Goal: Task Accomplishment & Management: Use online tool/utility

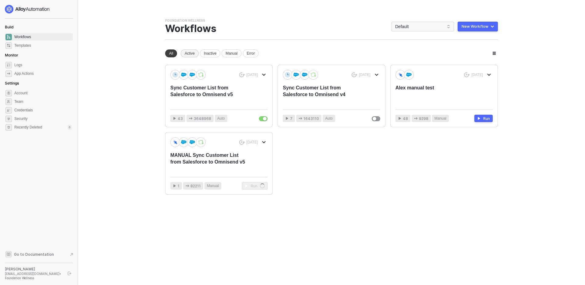
click at [193, 54] on div "Active" at bounding box center [190, 53] width 18 height 8
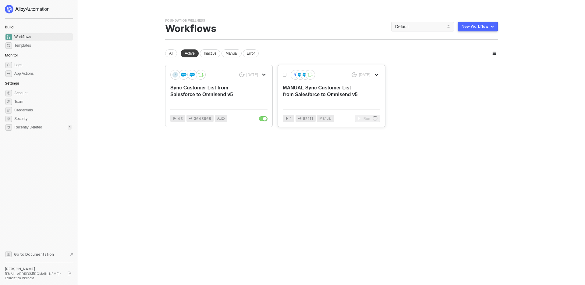
click at [377, 74] on icon "icon-arrow-down" at bounding box center [377, 75] width 4 height 4
click at [375, 52] on div "All Active Inactive Manual Error" at bounding box center [331, 53] width 333 height 8
click at [186, 84] on div "Sync Customer List from Salesforce to Omnisend v5" at bounding box center [209, 94] width 78 height 20
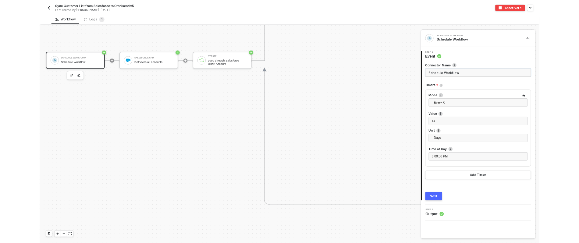
scroll to position [452, 0]
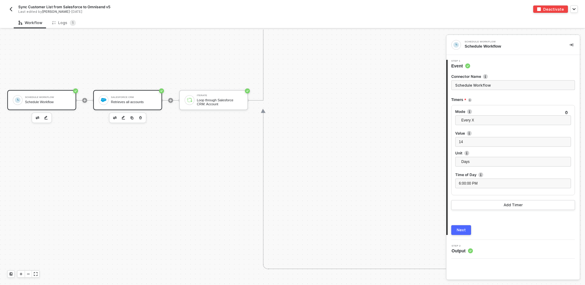
click at [129, 99] on div "Salesforce CRM Retrieves all accounts" at bounding box center [134, 100] width 46 height 12
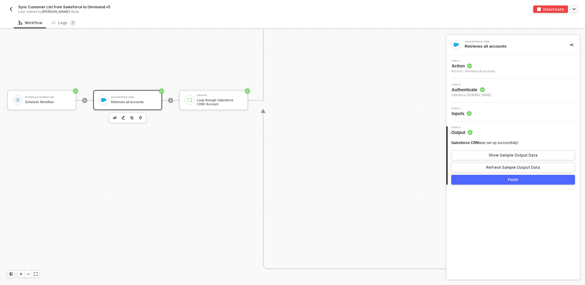
click at [472, 114] on div "Step 3 Inputs" at bounding box center [514, 111] width 132 height 9
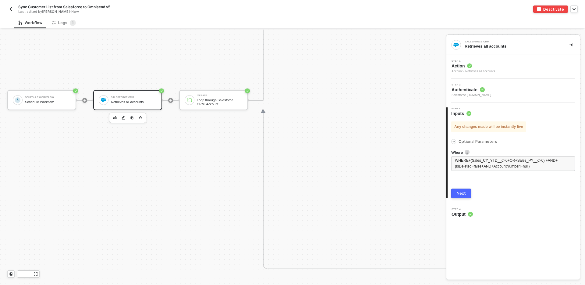
click at [472, 87] on span "Authenticate" at bounding box center [471, 90] width 40 height 6
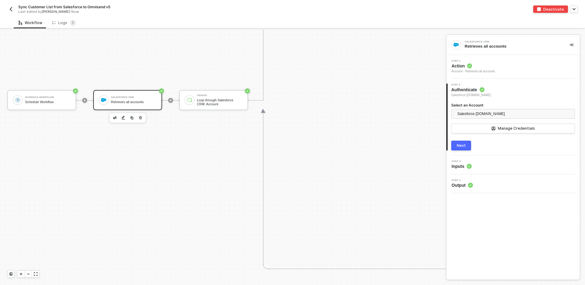
click at [476, 72] on div "Account - Retrieves all accounts" at bounding box center [473, 71] width 44 height 5
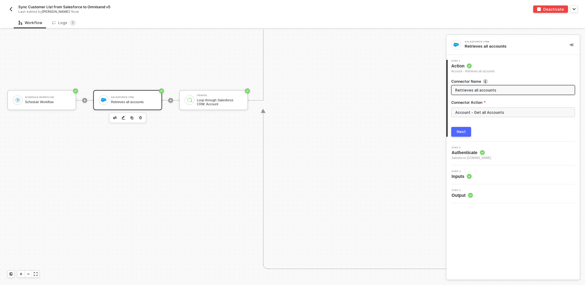
click at [485, 151] on icon at bounding box center [482, 152] width 5 height 5
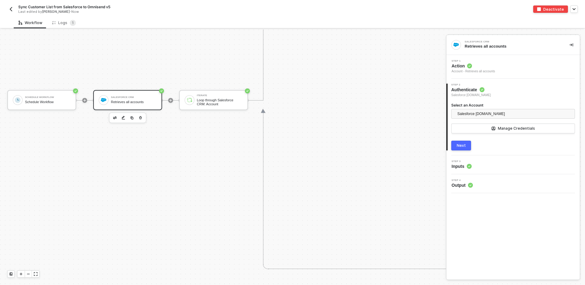
click at [480, 169] on div "Step 3 Inputs" at bounding box center [514, 164] width 132 height 9
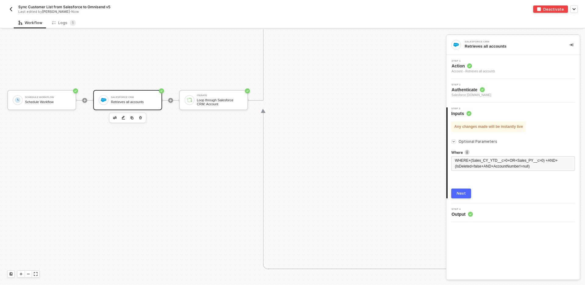
click at [486, 214] on div "Step 4 Output" at bounding box center [514, 212] width 132 height 9
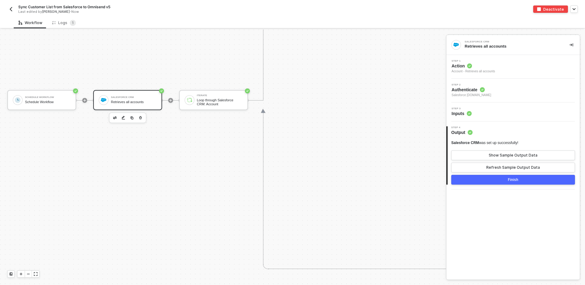
click at [485, 108] on div "Step 3 Inputs" at bounding box center [514, 111] width 132 height 9
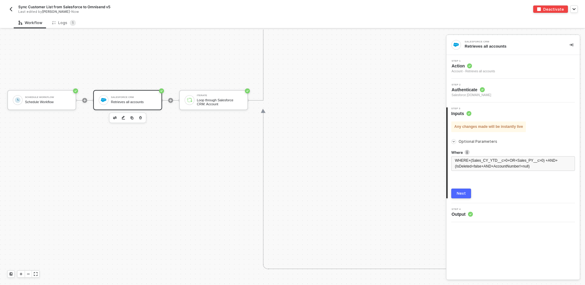
click at [473, 139] on span "Optional Parameters" at bounding box center [477, 141] width 39 height 5
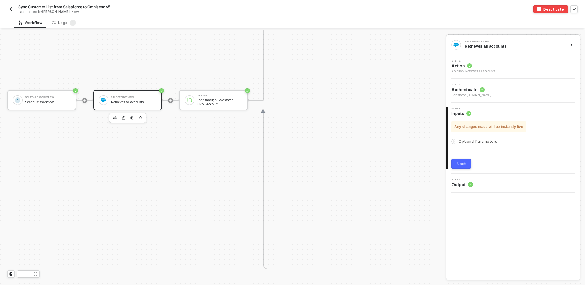
click at [473, 139] on span "Optional Parameters" at bounding box center [477, 141] width 39 height 5
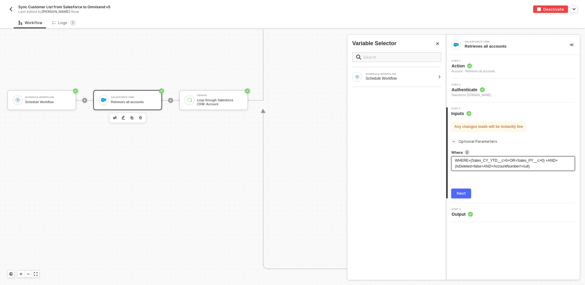
drag, startPoint x: 548, startPoint y: 168, endPoint x: 442, endPoint y: 158, distance: 106.2
click at [446, 158] on div "Salesforce CRM Retrieves all accounts Step 1 Action Account - Retrieves all acc…" at bounding box center [515, 157] width 139 height 255
drag, startPoint x: 455, startPoint y: 160, endPoint x: 539, endPoint y: 167, distance: 84.0
click at [539, 167] on div "WHERE+(Sales_CY_YTD__c>0+OR+Sales_PY__c>0) +AND+(IsDeleted=false+AND+AccountNum…" at bounding box center [513, 163] width 116 height 12
copy span "WHERE+(Sales_CY_YTD__c>0+OR+Sales_PY__c>0) +AND+(IsDeleted=false+AND+AccountNum…"
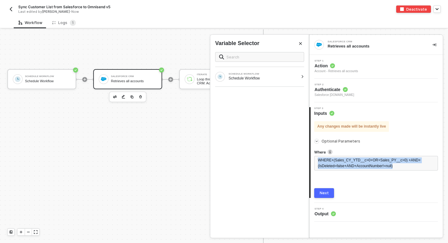
click at [330, 90] on span "Authenticate" at bounding box center [334, 90] width 40 height 6
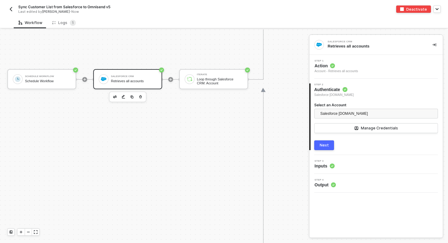
click at [337, 68] on span "Action" at bounding box center [336, 66] width 44 height 6
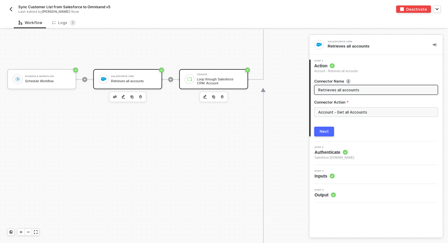
click at [208, 80] on div "Loop through Salesforce CRM: Account" at bounding box center [220, 81] width 46 height 8
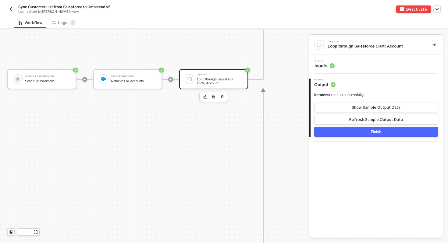
click at [334, 66] on circle at bounding box center [332, 66] width 5 height 5
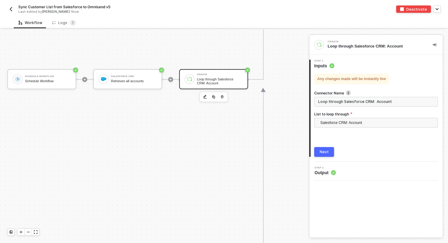
click at [327, 171] on span "Output" at bounding box center [324, 173] width 21 height 6
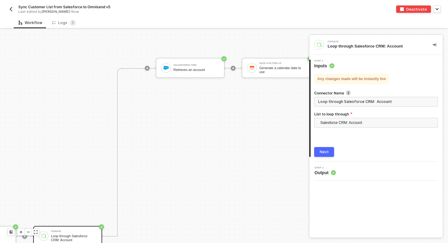
scroll to position [295, 161]
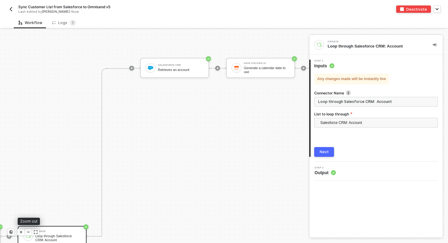
click at [29, 231] on icon "icon-minus" at bounding box center [29, 232] width 4 height 4
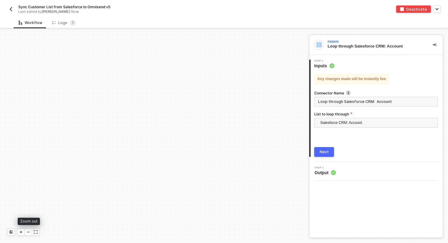
click at [29, 231] on icon "icon-minus" at bounding box center [29, 232] width 4 height 4
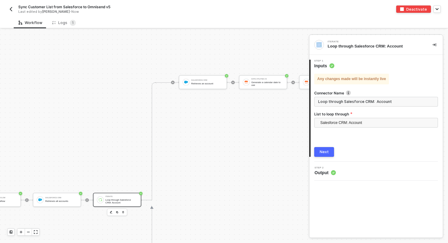
scroll to position [332, 519]
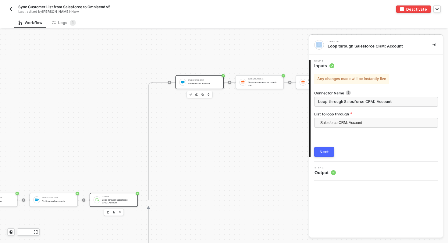
click at [197, 80] on div "Salesforce CRM" at bounding box center [204, 80] width 32 height 2
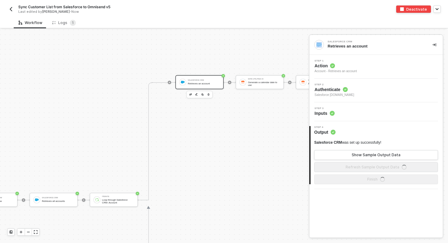
click at [333, 116] on span "Inputs" at bounding box center [324, 113] width 20 height 6
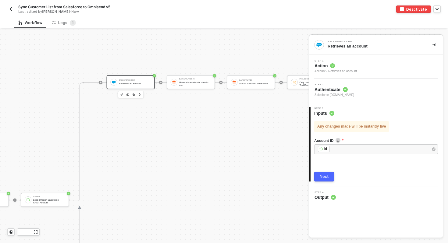
scroll to position [332, 592]
click at [180, 83] on div "Generate a calendar date to use" at bounding box center [191, 83] width 32 height 5
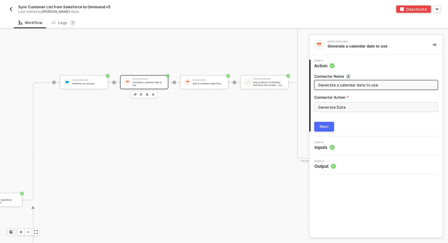
scroll to position [332, 658]
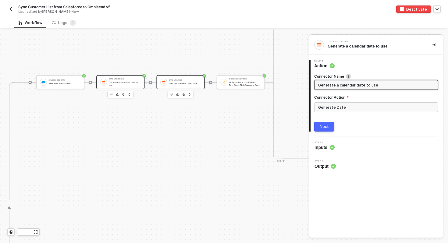
click at [188, 81] on div "Date Utilities" at bounding box center [185, 80] width 32 height 2
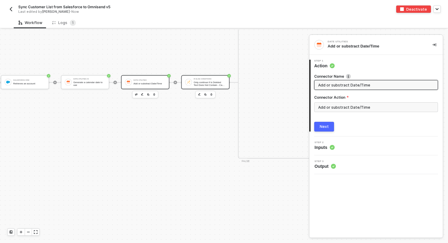
click at [217, 82] on div "Only continue if Is Deleted Text Does Not Contain - Case Insensitive true" at bounding box center [209, 83] width 32 height 5
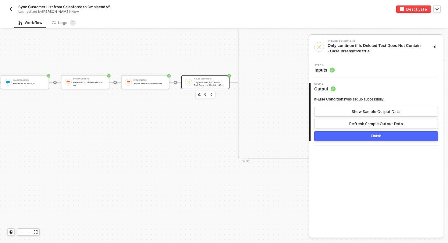
click at [325, 73] on div "Step 1 Inputs" at bounding box center [375, 68] width 133 height 19
click at [326, 67] on span "Inputs" at bounding box center [324, 70] width 20 height 6
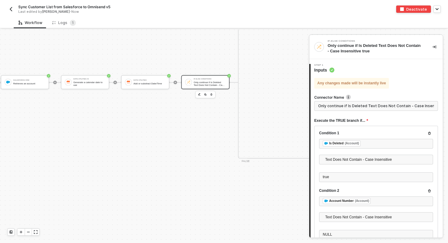
scroll to position [0, 15]
click at [326, 67] on span "Inputs" at bounding box center [324, 70] width 20 height 6
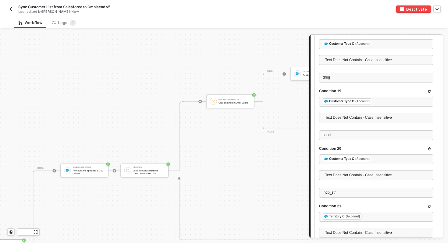
scroll to position [168, 899]
click at [81, 165] on div "Salesforce CRM #3 Retrieves the specified SOSL search" at bounding box center [84, 170] width 48 height 14
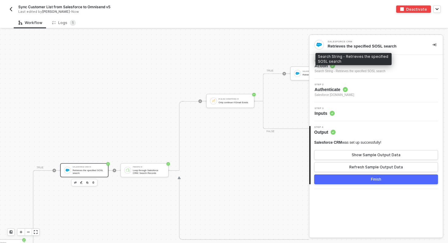
click at [351, 69] on div "Search String - Retrieves the specified SOSL search" at bounding box center [349, 71] width 71 height 5
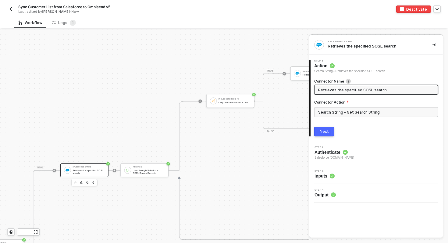
click at [353, 154] on span "Authenticate" at bounding box center [334, 152] width 40 height 6
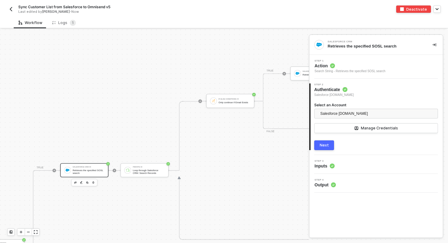
click at [347, 162] on div "Step 3 Inputs" at bounding box center [377, 164] width 132 height 9
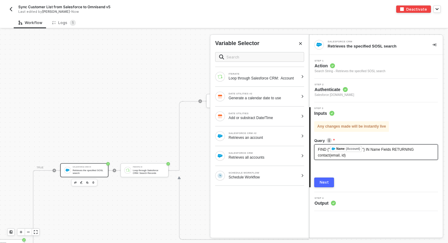
drag, startPoint x: 356, startPoint y: 154, endPoint x: 359, endPoint y: 159, distance: 5.2
click at [359, 159] on div "FIND {" ﻿ Name (Account) "} IN Name Fields RETURNING contact(email, id)" at bounding box center [376, 152] width 124 height 16
drag, startPoint x: 359, startPoint y: 159, endPoint x: 306, endPoint y: 143, distance: 55.7
click at [309, 143] on div "Salesforce CRM Retrieves the specified SOSL search Step 1 Action Search String …" at bounding box center [378, 137] width 139 height 214
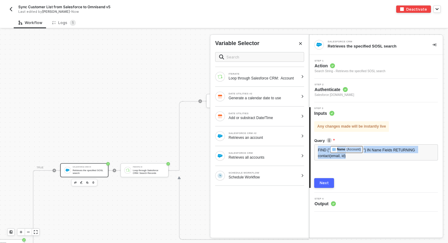
click at [182, 76] on div at bounding box center [224, 137] width 448 height 214
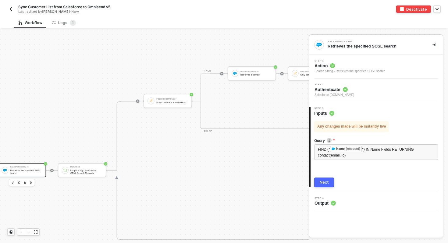
scroll to position [168, 963]
click at [170, 97] on div "If-Else Conditions #4 Only continue if Email Exists" at bounding box center [166, 101] width 48 height 14
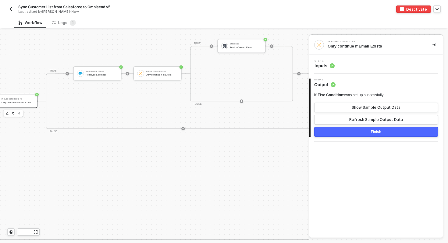
scroll to position [168, 1123]
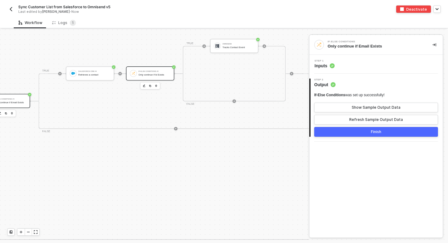
click at [147, 70] on div "If-Else Conditions #2 Only continue if Id Exists" at bounding box center [154, 73] width 32 height 8
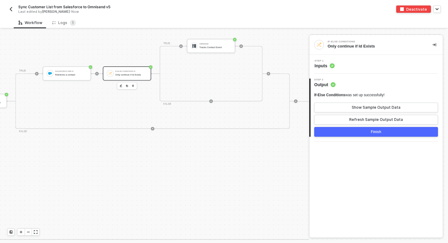
scroll to position [168, 1152]
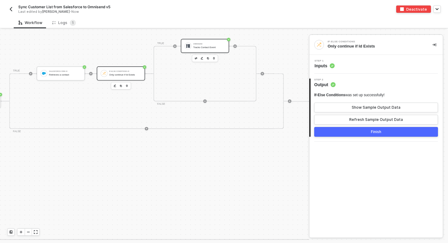
click at [213, 48] on div "Tracks Contact Event" at bounding box center [209, 47] width 32 height 3
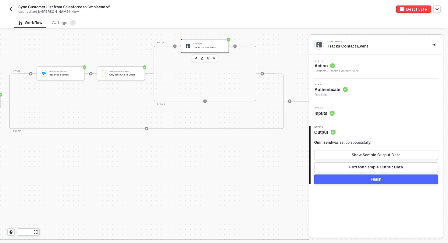
click at [370, 91] on div "Step 2 Authenticate Omnisend" at bounding box center [377, 90] width 132 height 14
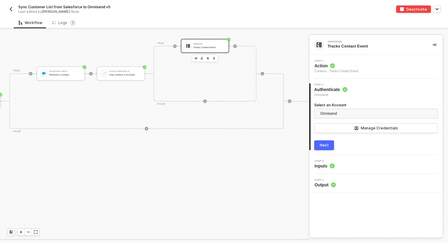
click at [352, 67] on span "Action" at bounding box center [336, 66] width 44 height 6
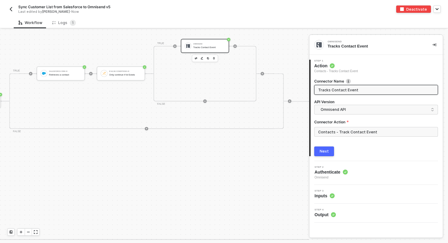
click at [347, 177] on span "Omnisend" at bounding box center [330, 177] width 33 height 5
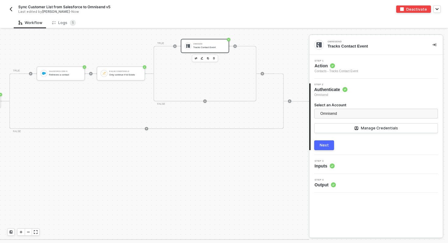
click at [341, 165] on div "Step 3 Inputs" at bounding box center [377, 164] width 132 height 9
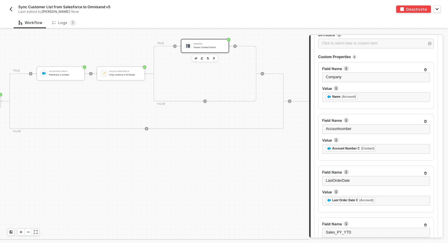
scroll to position [557, 0]
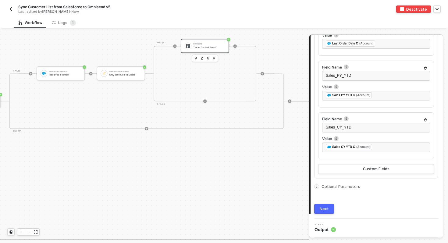
click at [326, 229] on span "Output" at bounding box center [324, 230] width 21 height 6
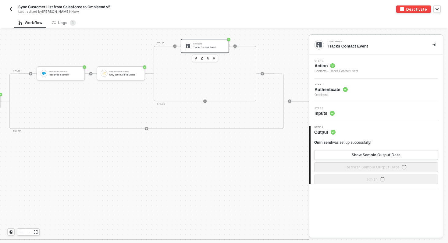
scroll to position [0, 0]
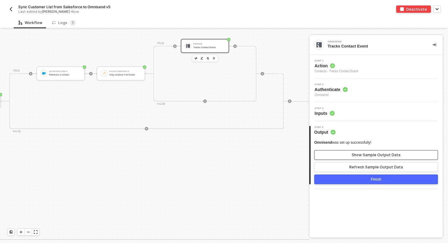
click at [349, 157] on button "Show Sample Output Data" at bounding box center [376, 155] width 124 height 10
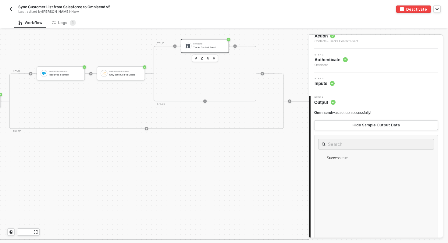
scroll to position [32, 0]
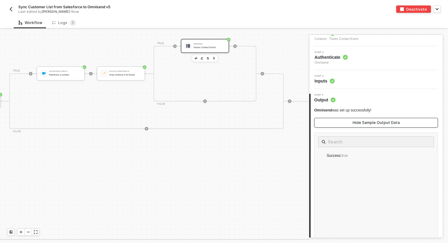
click at [356, 127] on button "Hide Sample Output Data" at bounding box center [376, 123] width 124 height 10
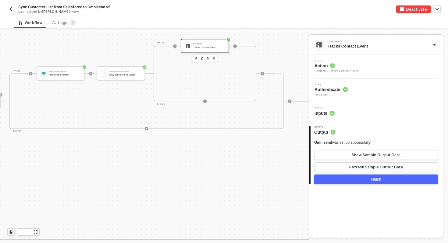
scroll to position [0, 0]
